Goal: Transaction & Acquisition: Subscribe to service/newsletter

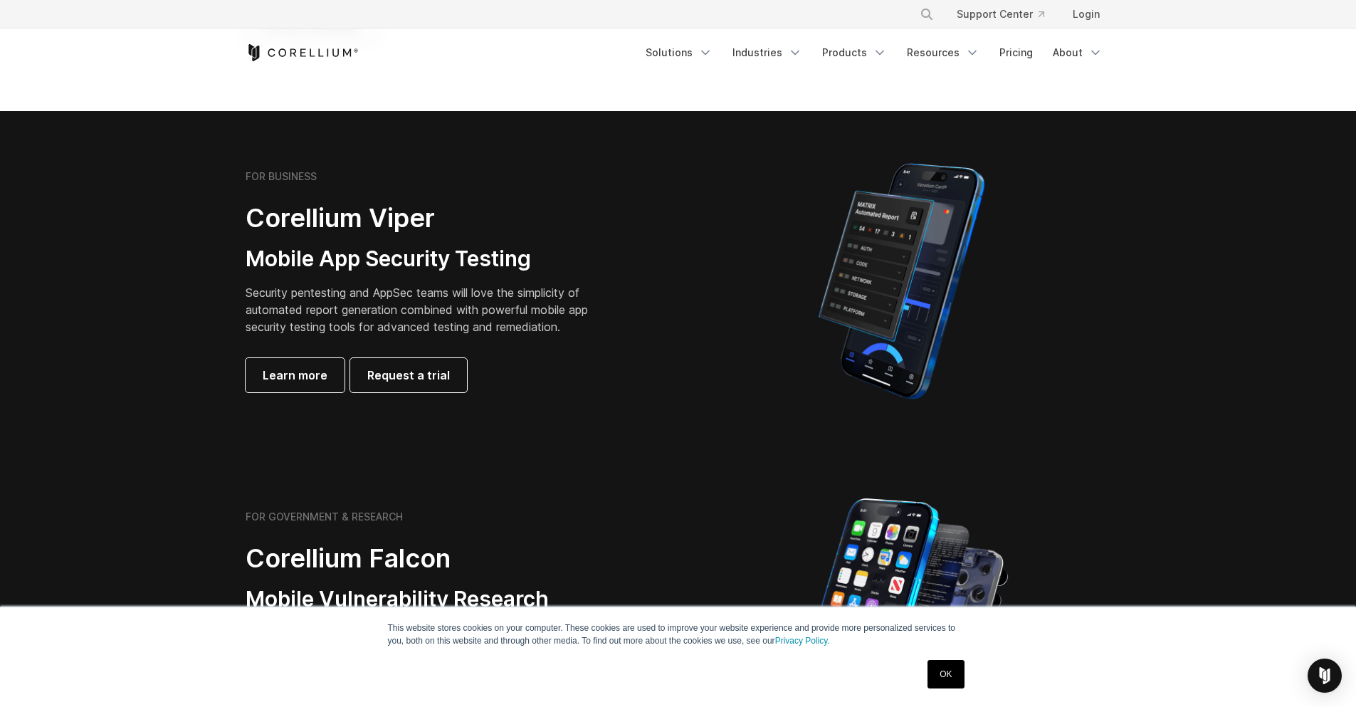
scroll to position [598, 0]
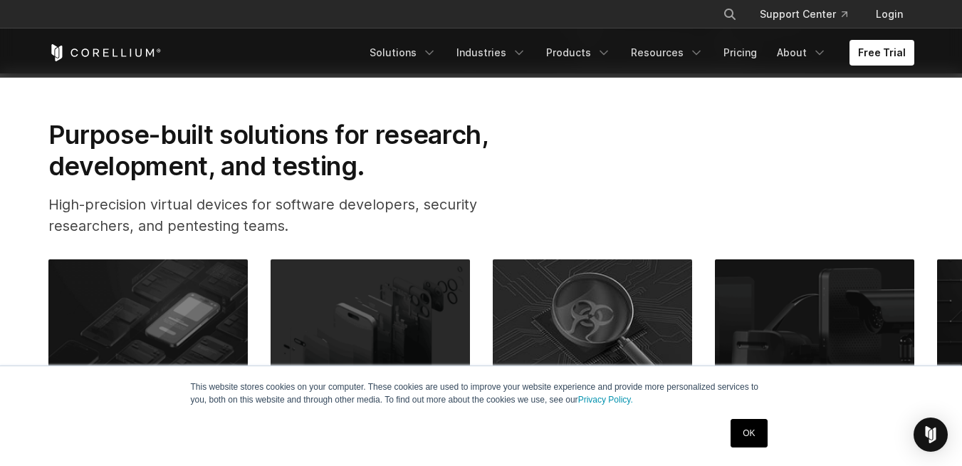
scroll to position [427, 0]
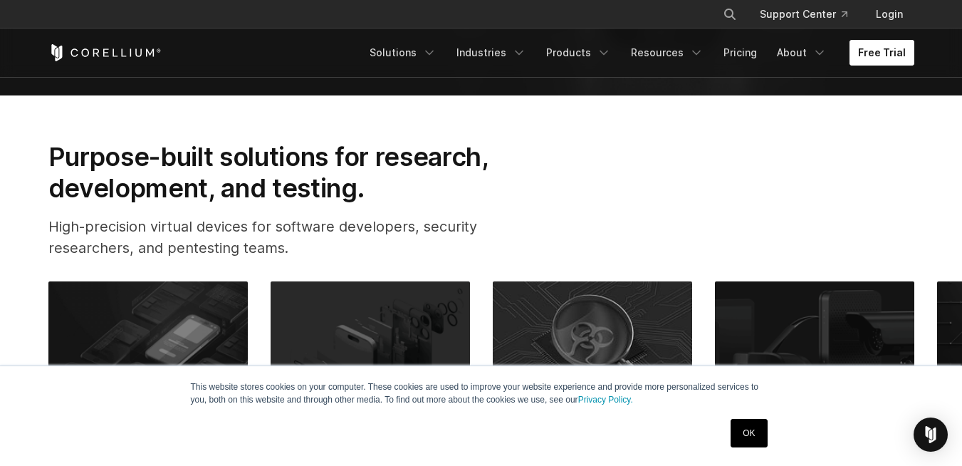
click at [874, 51] on link "Free Trial" at bounding box center [881, 53] width 65 height 26
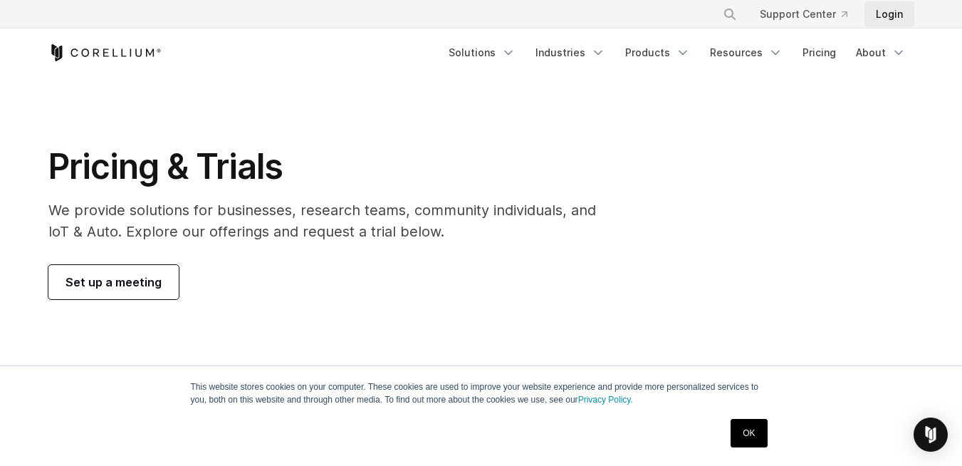
click at [888, 11] on link "Login" at bounding box center [889, 14] width 50 height 26
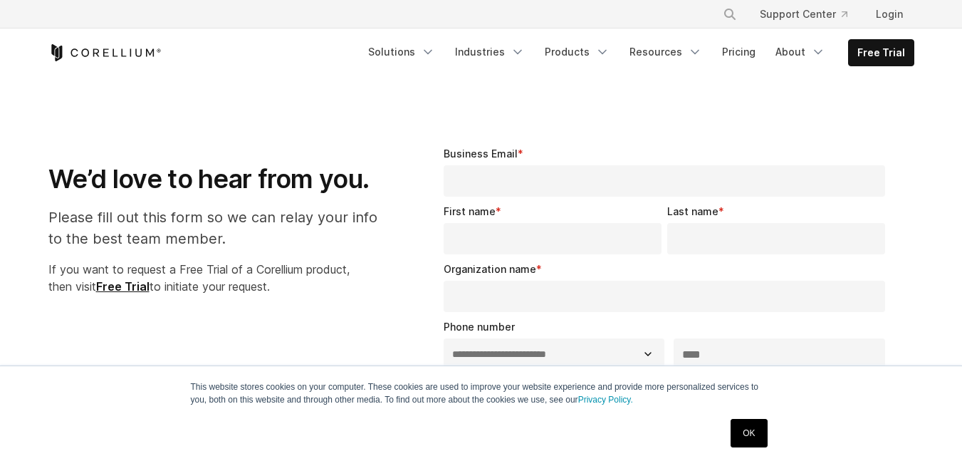
select select "**"
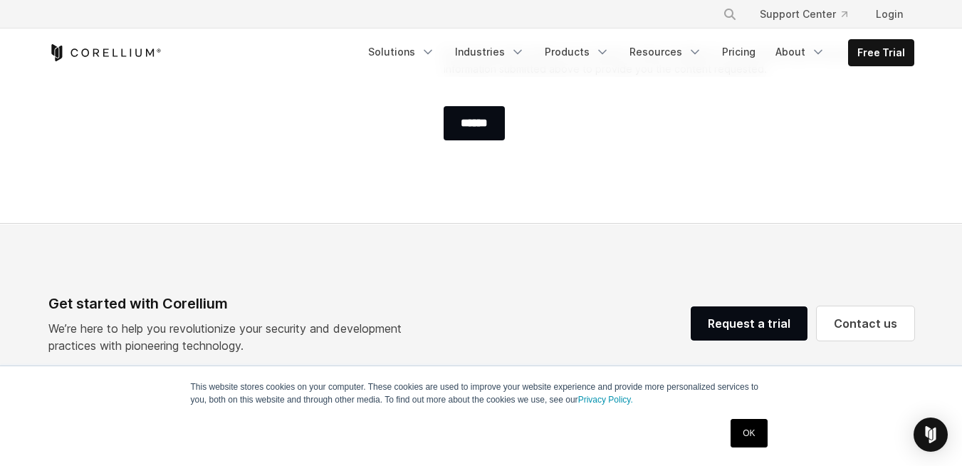
scroll to position [848, 0]
